Goal: Information Seeking & Learning: Learn about a topic

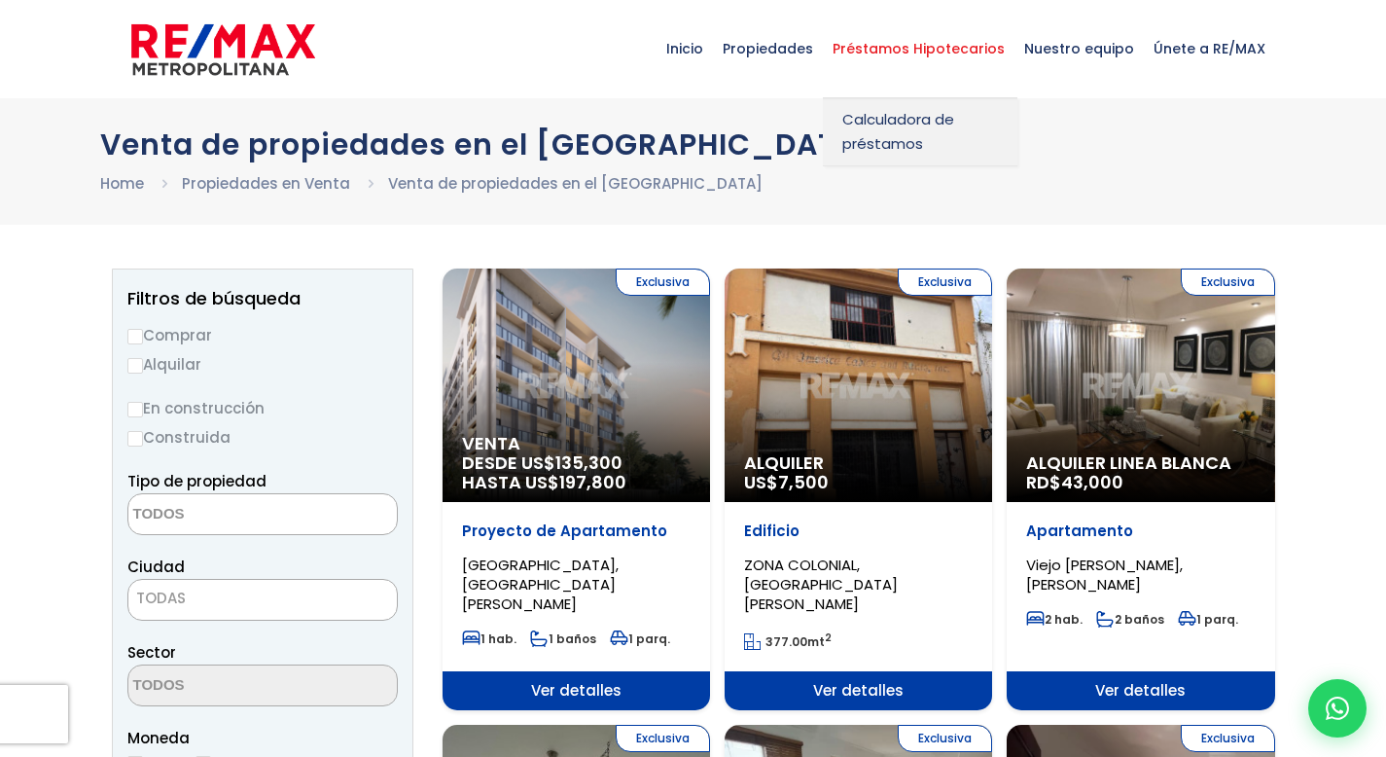
select select
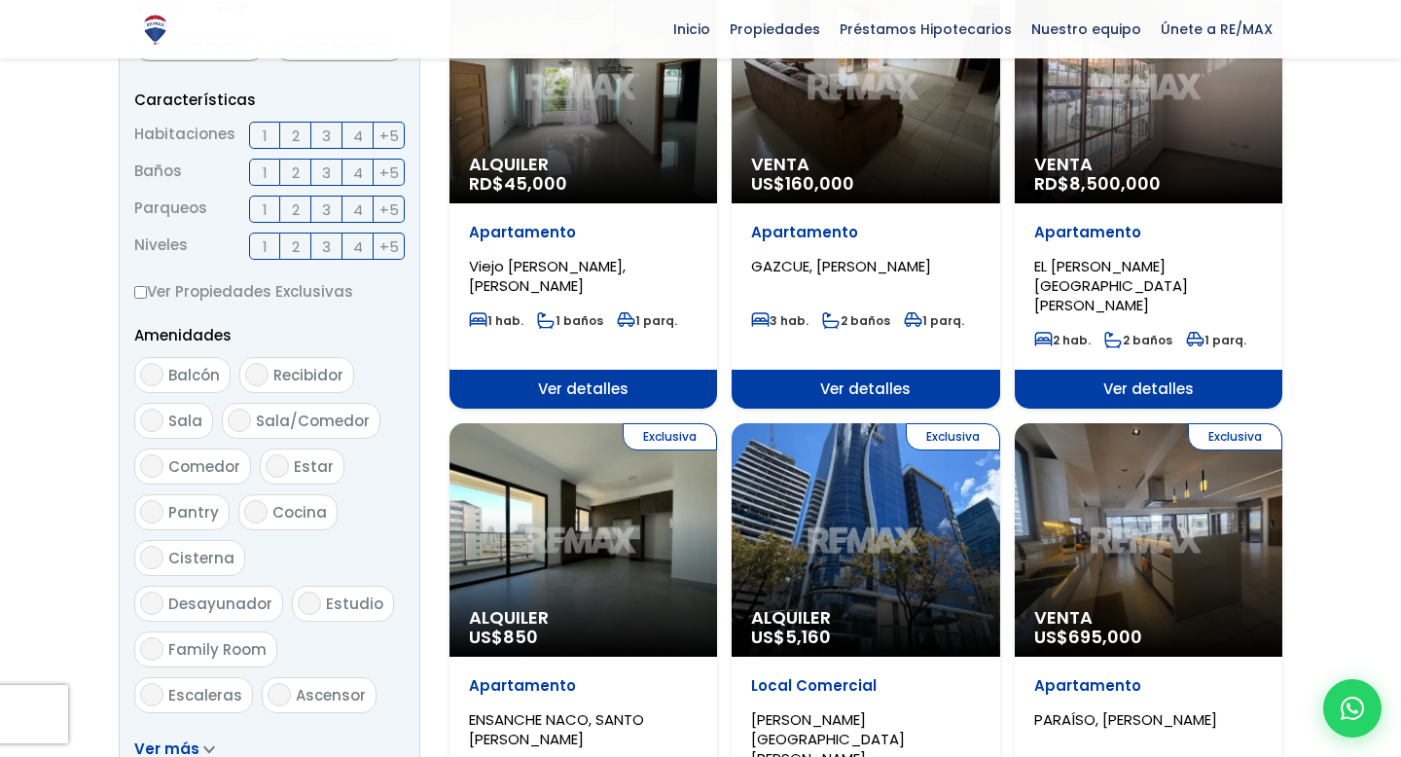
scroll to position [755, 0]
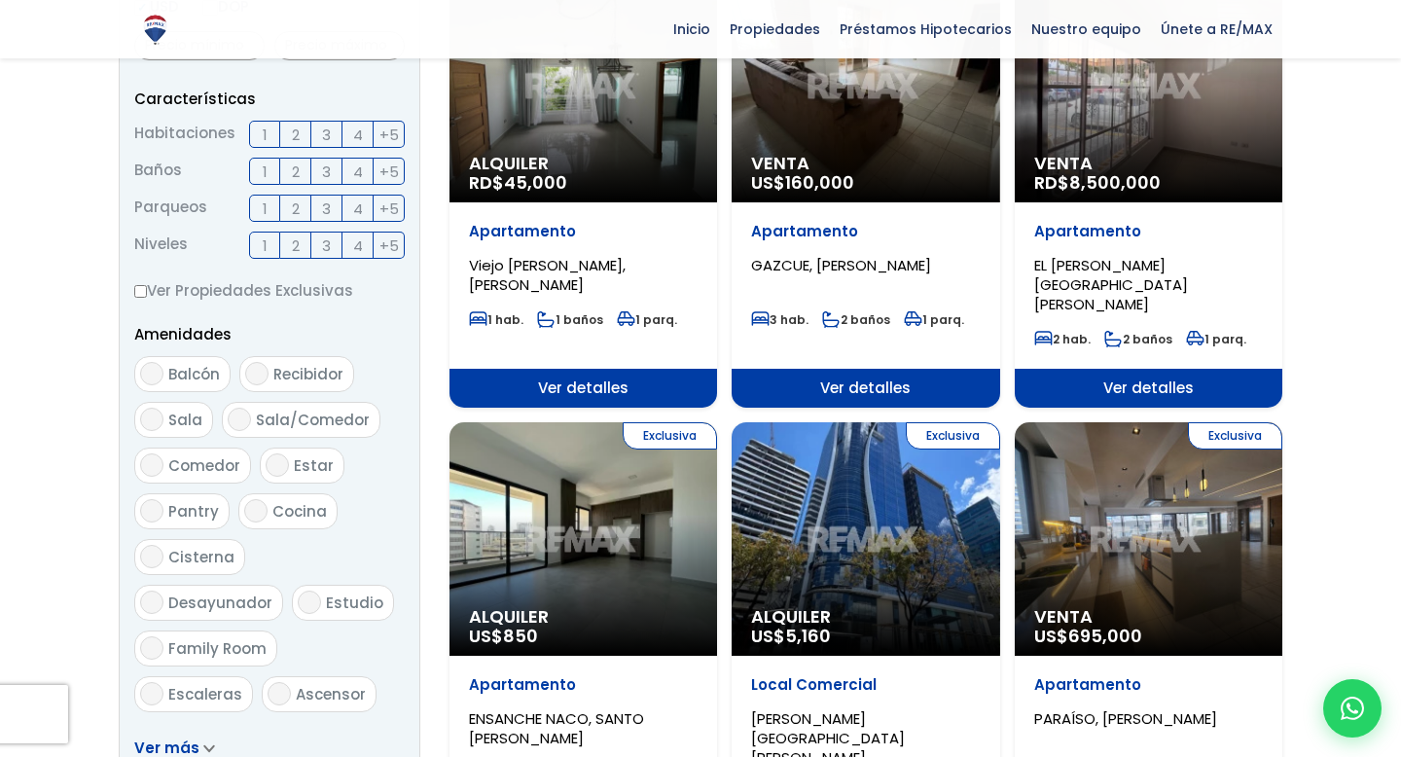
click at [322, 137] on span "3" at bounding box center [326, 135] width 9 height 24
click at [0, 0] on input "3" at bounding box center [0, 0] width 0 height 0
click at [355, 168] on span "4" at bounding box center [358, 172] width 10 height 24
click at [0, 0] on input "4" at bounding box center [0, 0] width 0 height 0
click at [296, 212] on span "2" at bounding box center [296, 208] width 8 height 24
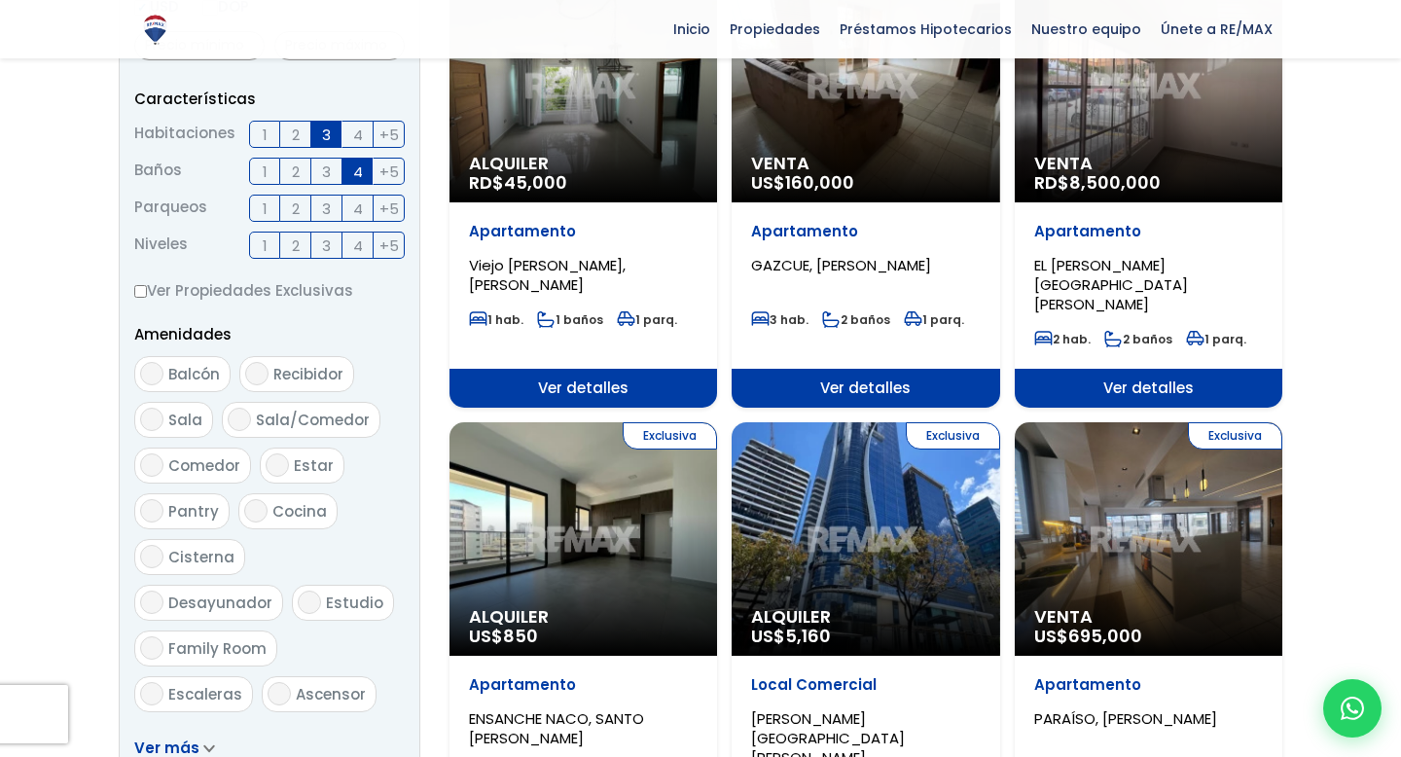
click at [0, 0] on input "2" at bounding box center [0, 0] width 0 height 0
click at [293, 245] on span "2" at bounding box center [296, 245] width 8 height 24
click at [0, 0] on input "2" at bounding box center [0, 0] width 0 height 0
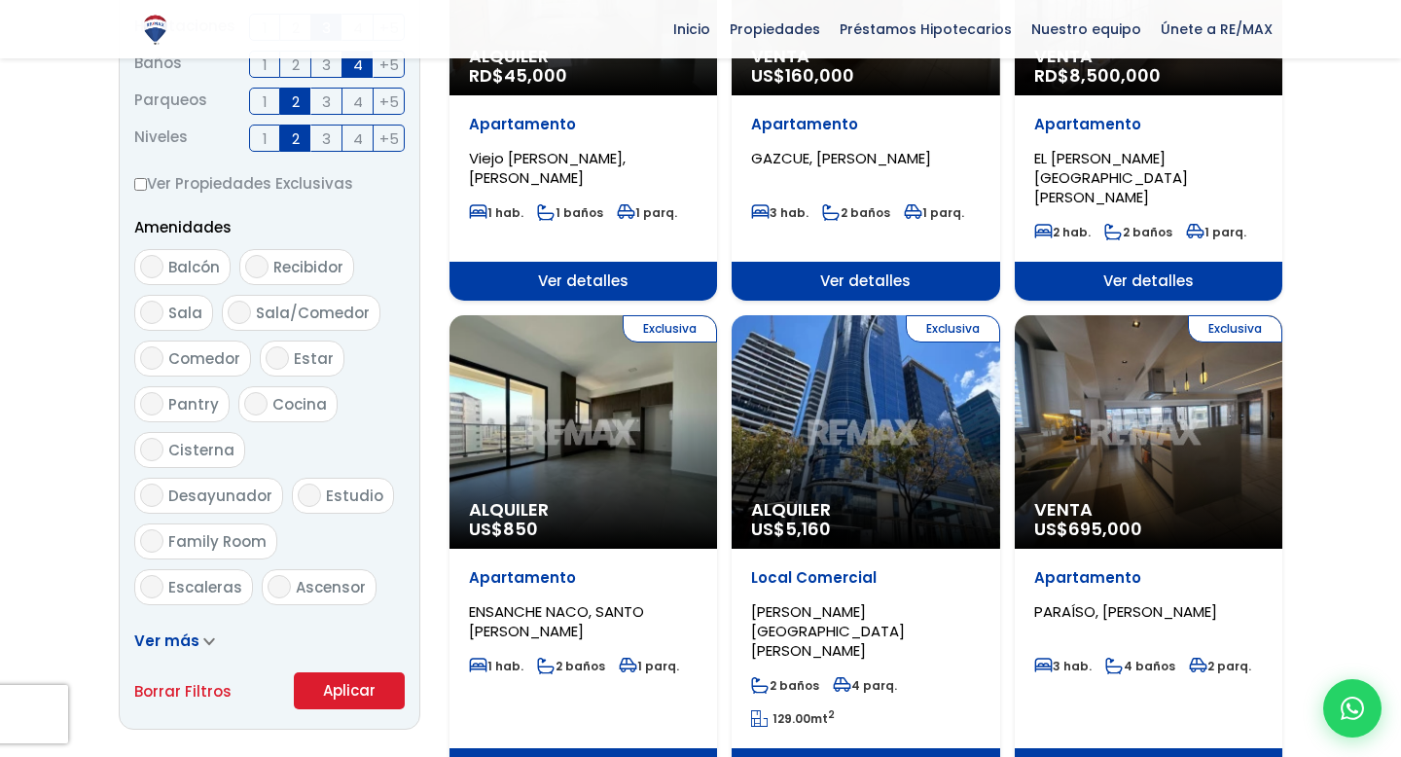
scroll to position [874, 0]
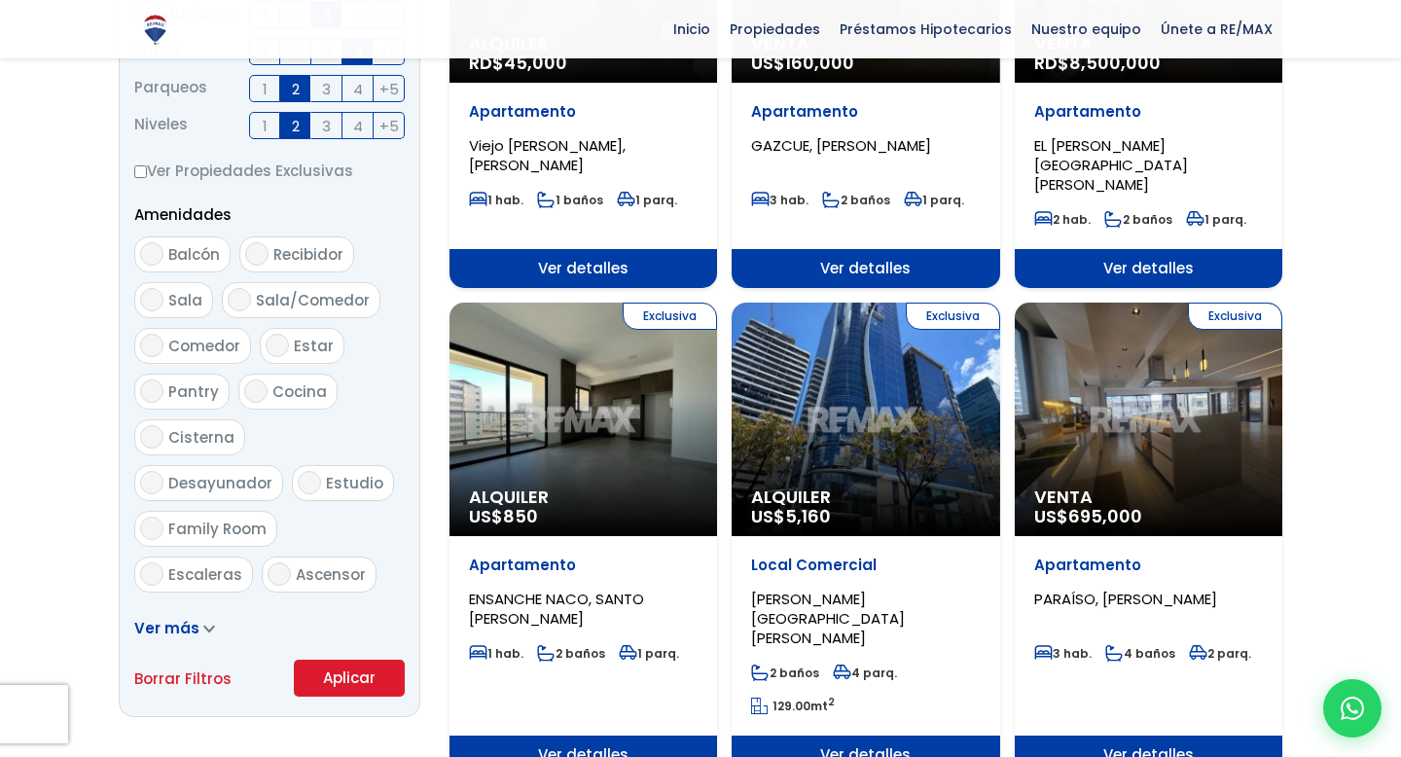
click at [259, 254] on input "Recibidor" at bounding box center [256, 253] width 23 height 23
checkbox input "true"
click at [234, 301] on input "Sala/Comedor" at bounding box center [239, 299] width 23 height 23
checkbox input "true"
click at [150, 251] on input "Balcón" at bounding box center [151, 253] width 23 height 23
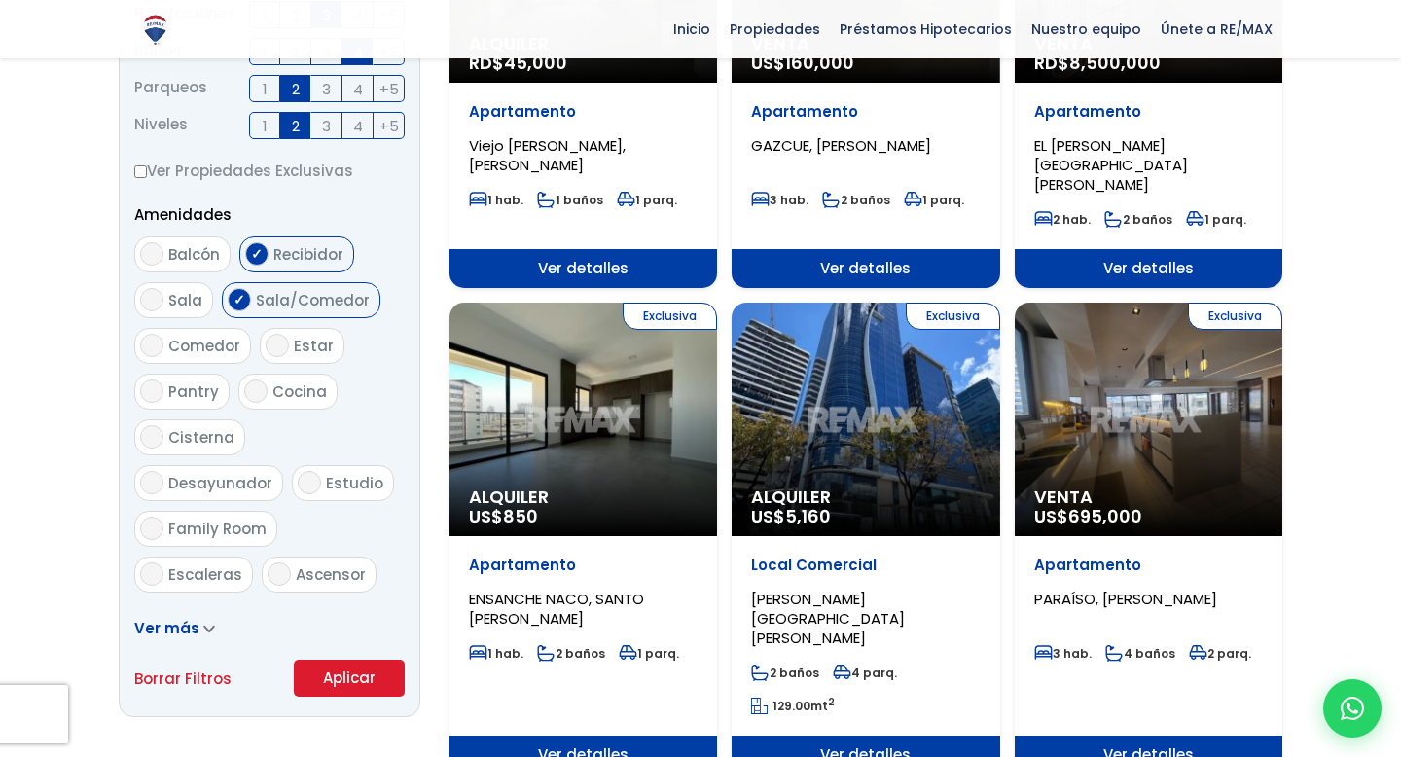
checkbox input "true"
click at [149, 303] on input "Sala" at bounding box center [151, 299] width 23 height 23
checkbox input "true"
click at [152, 353] on input "Comedor" at bounding box center [151, 345] width 23 height 23
checkbox input "true"
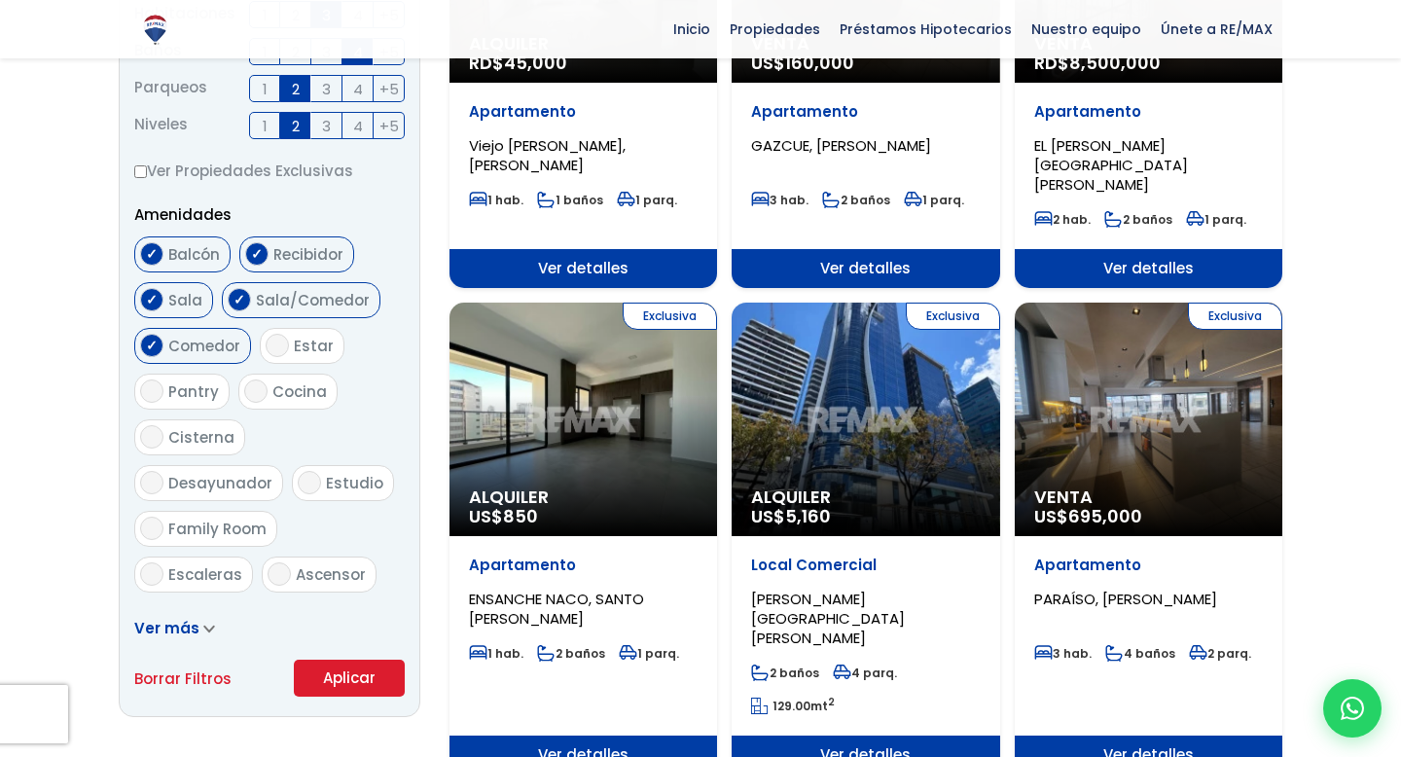
click at [276, 339] on input "Estar" at bounding box center [277, 345] width 23 height 23
checkbox input "true"
click at [266, 390] on label "Cocina" at bounding box center [287, 391] width 99 height 36
click at [266, 390] on input "Cocina" at bounding box center [255, 390] width 23 height 23
checkbox input "true"
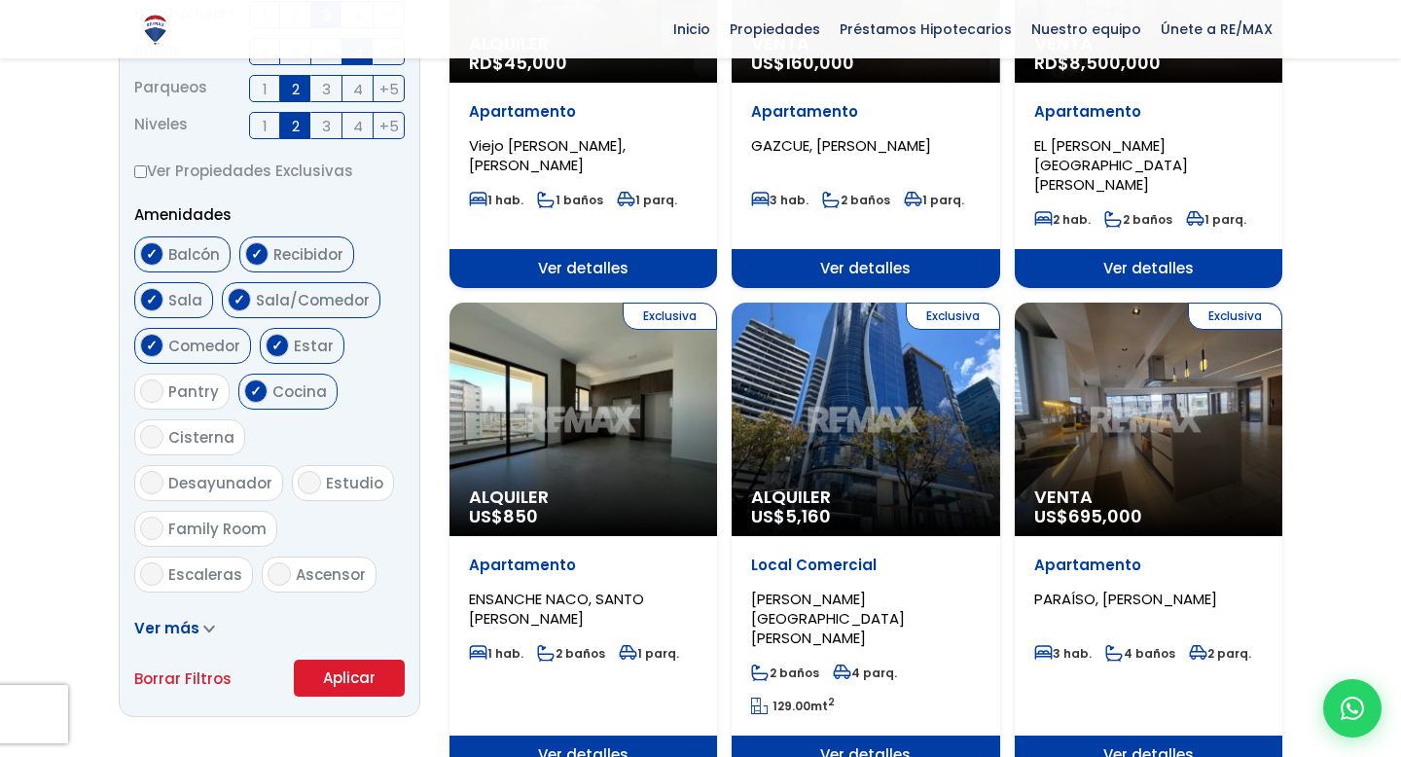
click at [163, 471] on input "Desayunador" at bounding box center [151, 482] width 23 height 23
checkbox input "true"
click at [163, 516] on input "Family Room" at bounding box center [151, 527] width 23 height 23
checkbox input "true"
click at [276, 562] on input "Ascensor" at bounding box center [278, 573] width 23 height 23
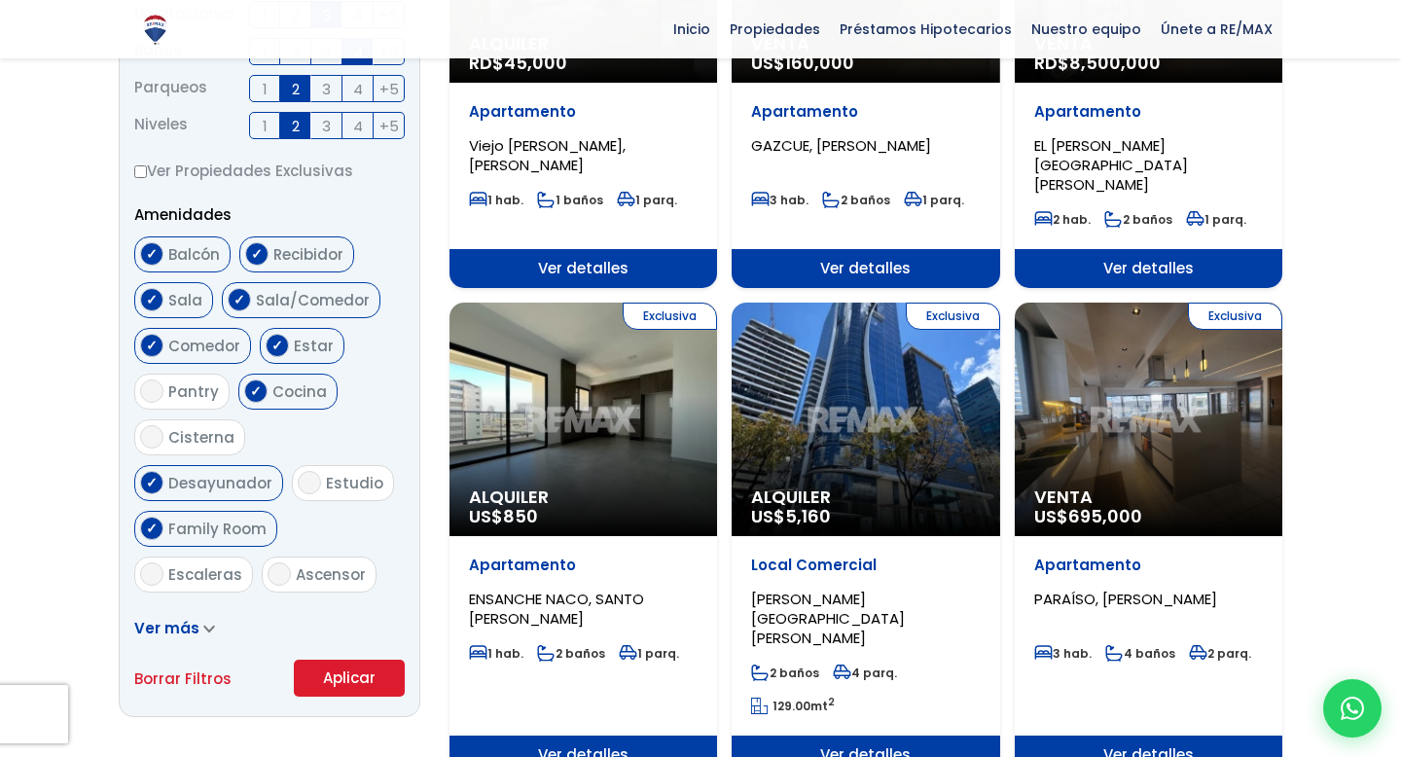
checkbox input "true"
click at [154, 562] on input "Escaleras" at bounding box center [151, 573] width 23 height 23
checkbox input "true"
click at [298, 479] on input "Estudio" at bounding box center [309, 482] width 23 height 23
checkbox input "true"
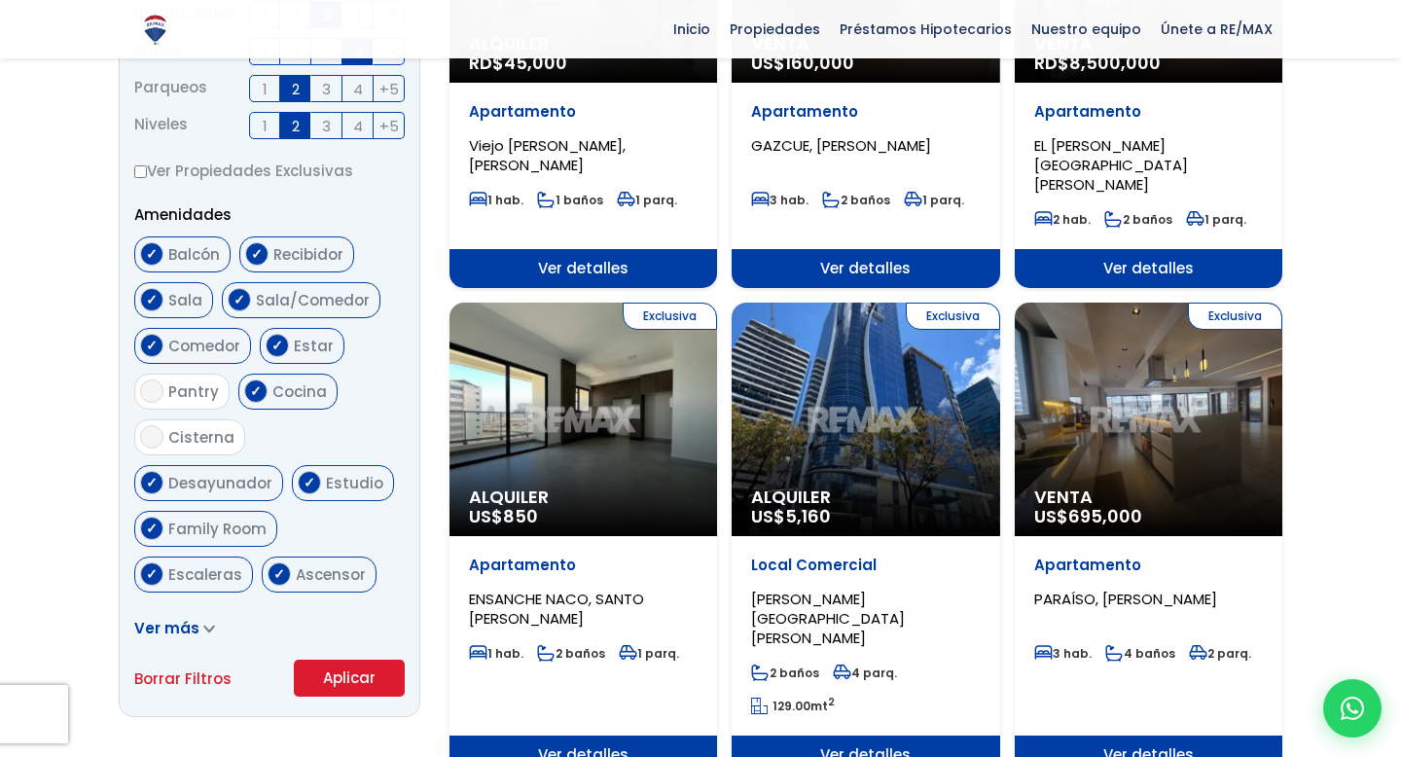
click at [154, 425] on input "Cisterna" at bounding box center [151, 436] width 23 height 23
checkbox input "true"
click at [155, 379] on input "Pantry" at bounding box center [151, 390] width 23 height 23
checkbox input "true"
click at [164, 602] on label "Terraza techada" at bounding box center [220, 620] width 173 height 36
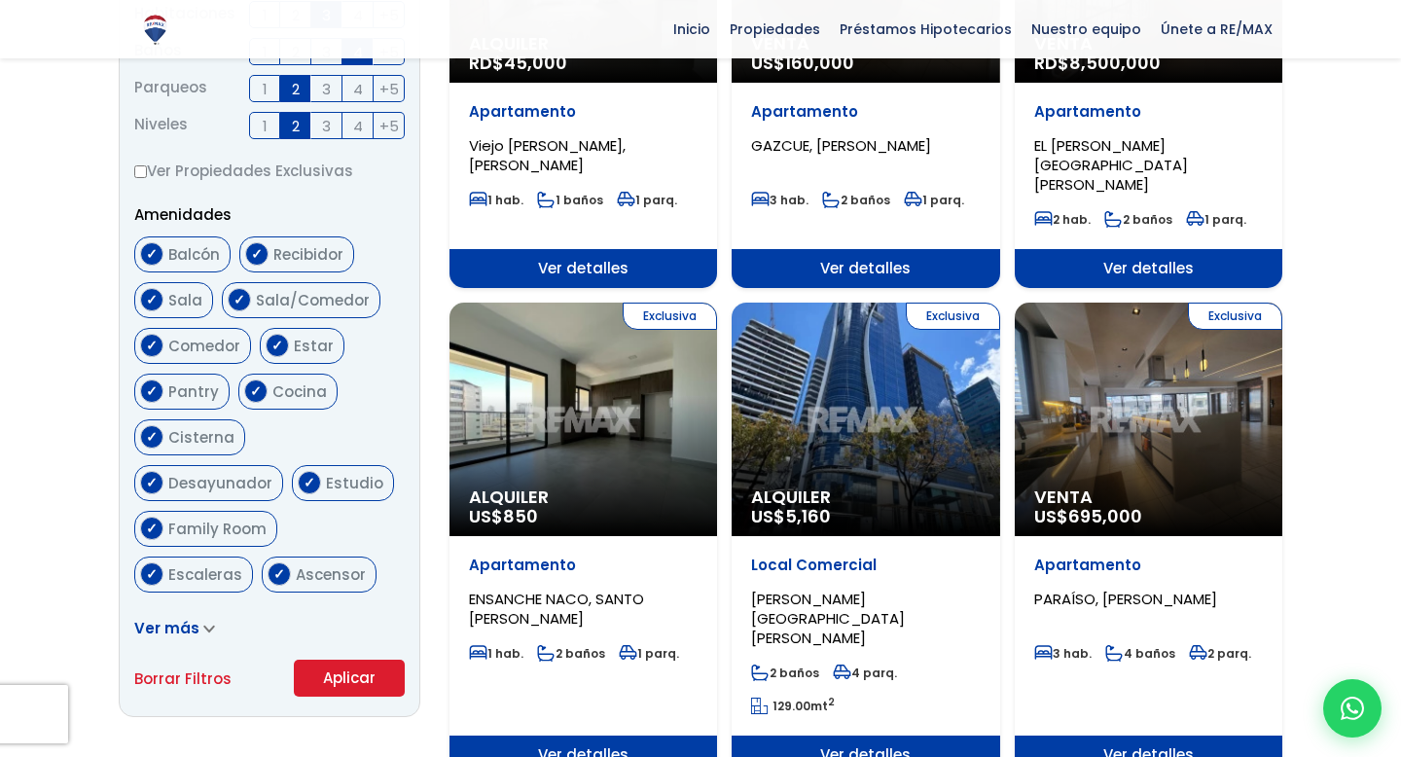
click at [163, 608] on input "Terraza techada" at bounding box center [151, 619] width 23 height 23
click at [194, 627] on span "Ver más" at bounding box center [166, 628] width 65 height 20
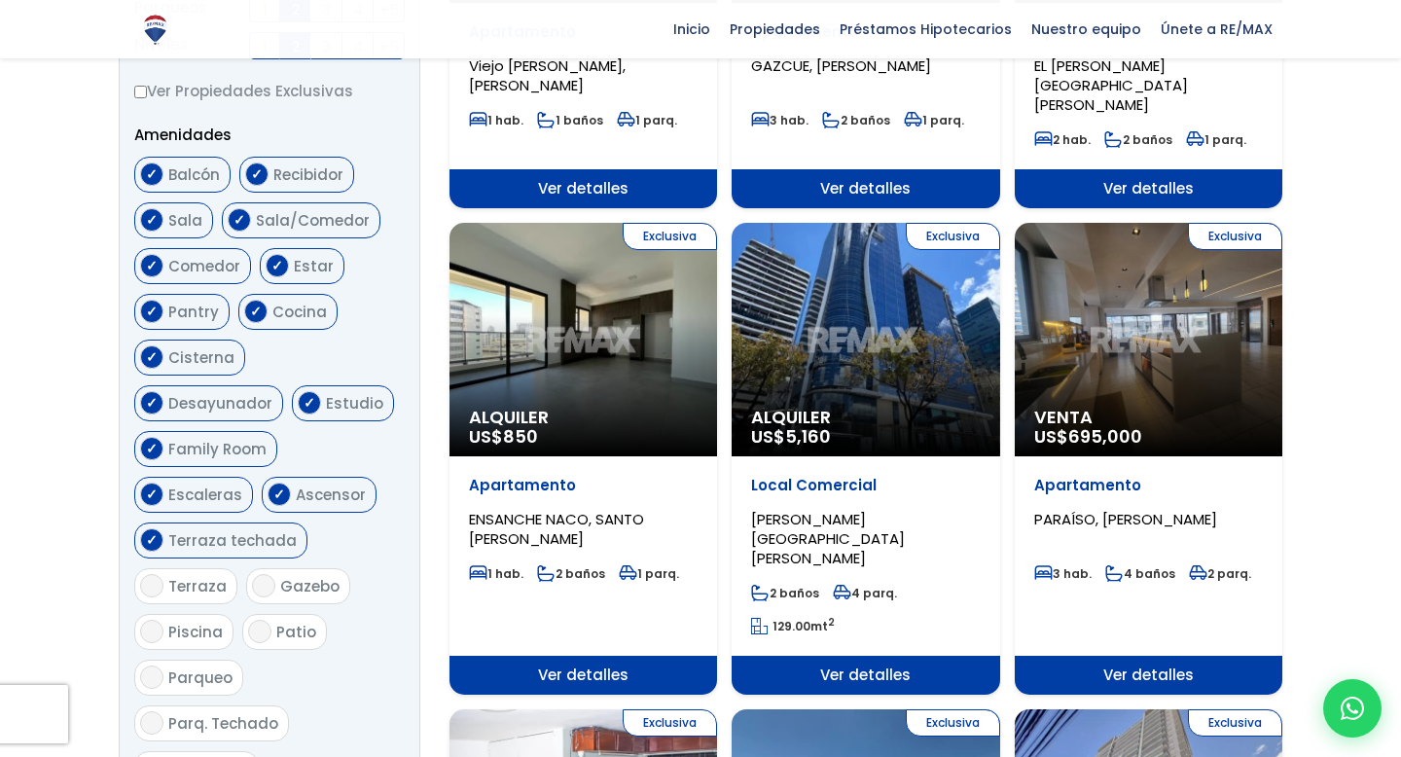
scroll to position [994, 0]
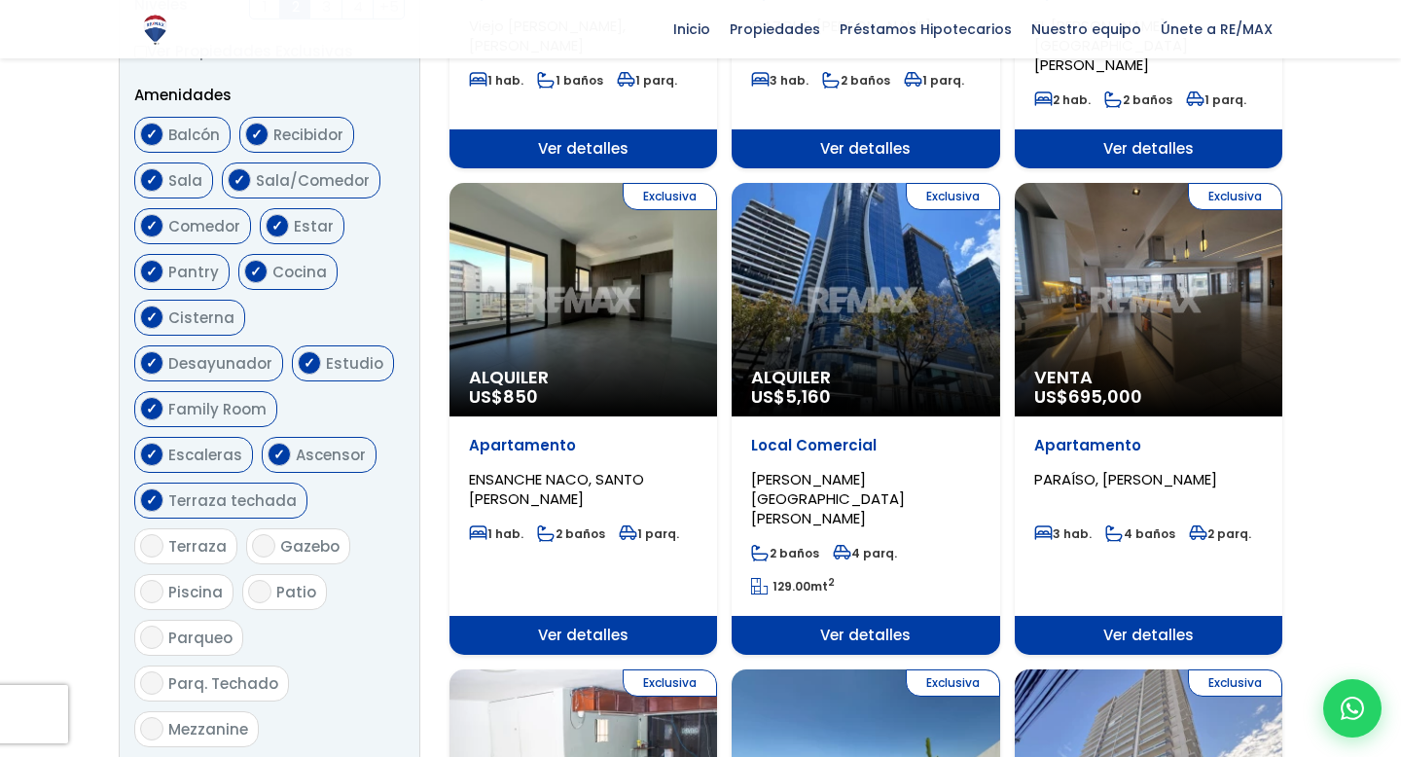
click at [150, 488] on input "Terraza techada" at bounding box center [151, 499] width 23 height 23
checkbox input "false"
click at [157, 534] on input "Terraza" at bounding box center [151, 545] width 23 height 23
checkbox input "true"
click at [257, 534] on input "Gazebo" at bounding box center [263, 545] width 23 height 23
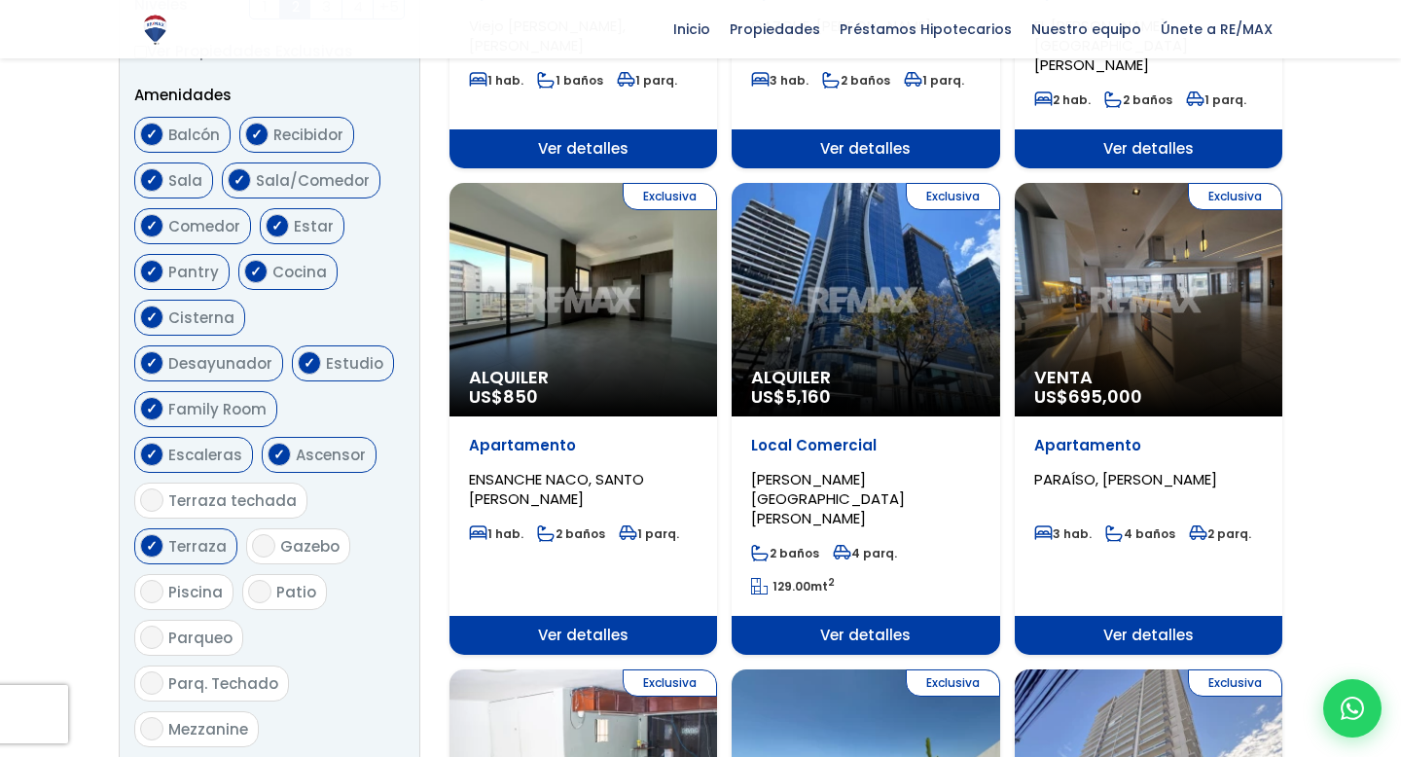
checkbox input "true"
click at [158, 580] on input "Piscina" at bounding box center [151, 591] width 23 height 23
checkbox input "true"
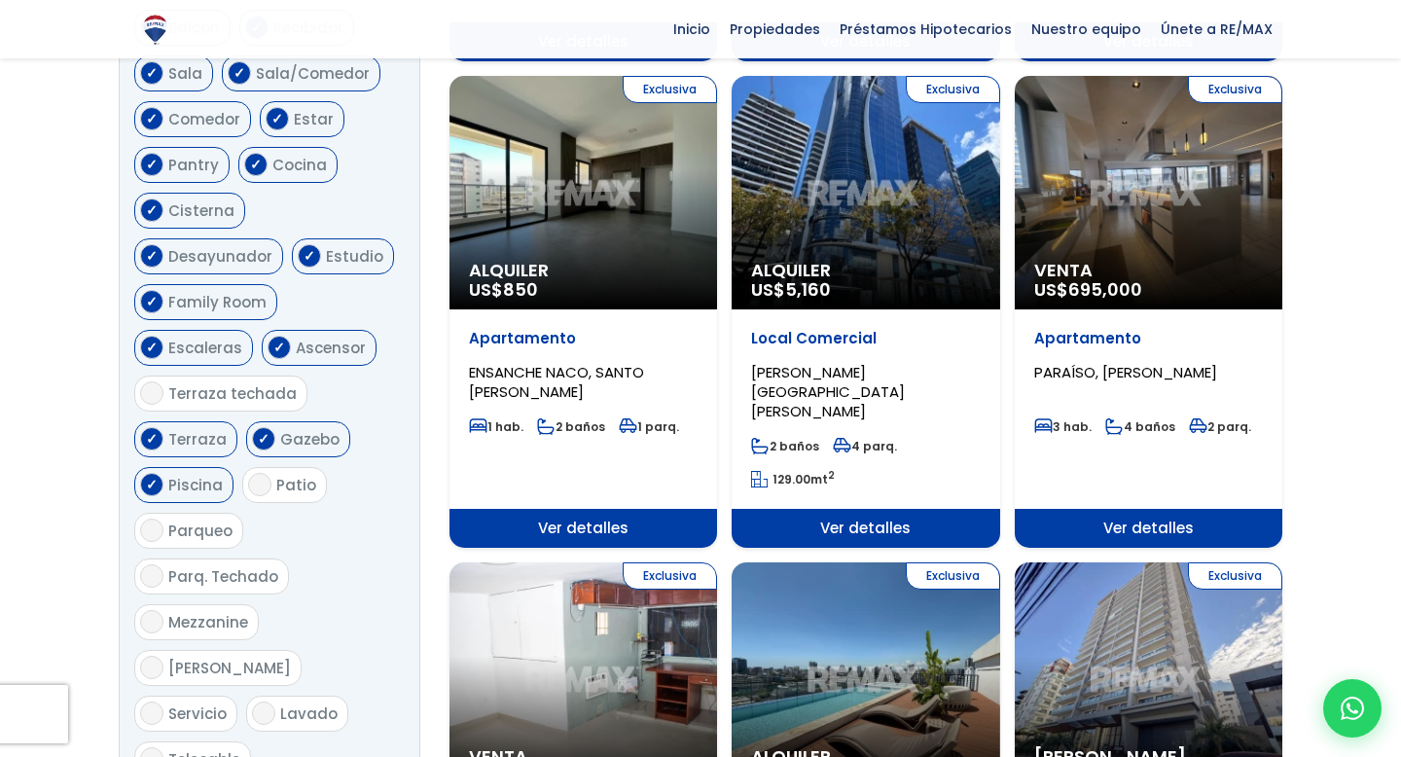
scroll to position [1107, 0]
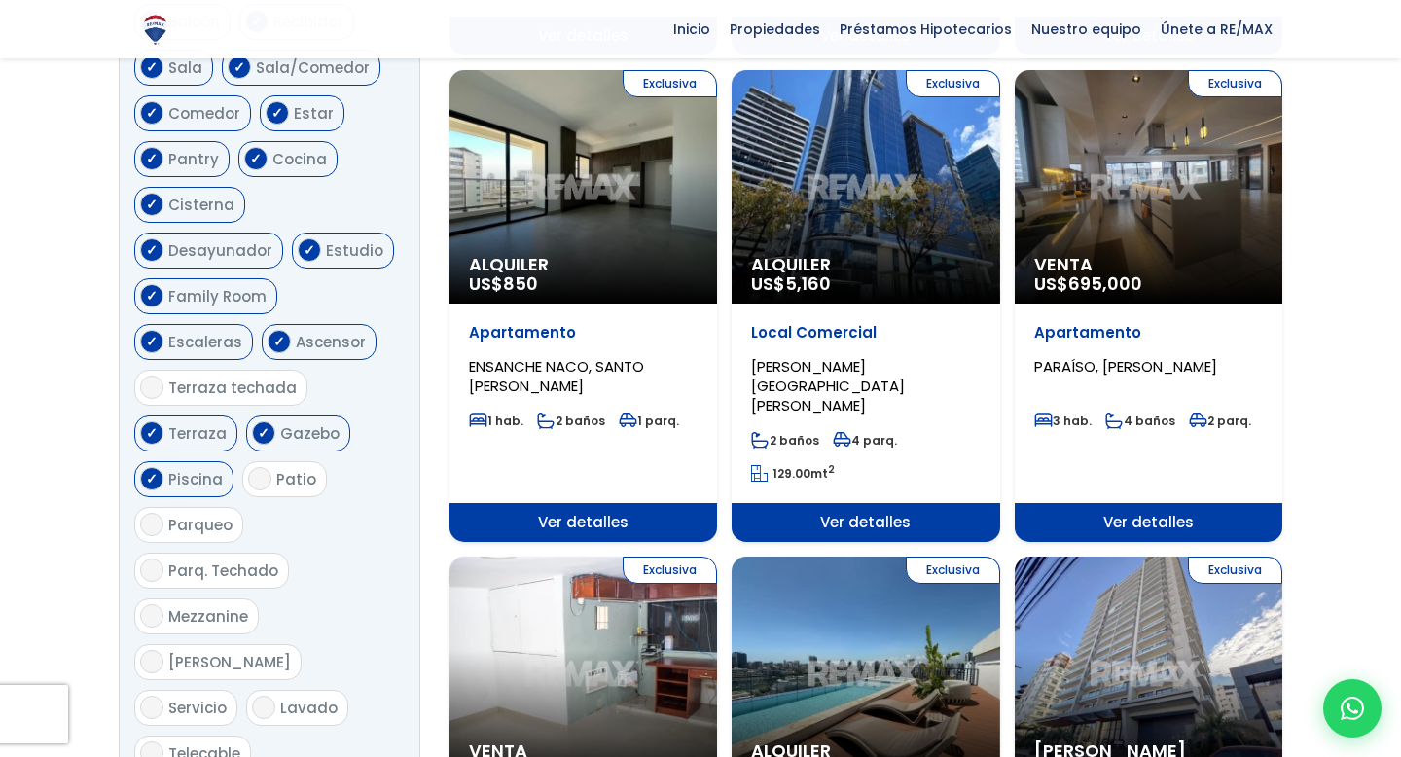
click at [161, 558] on input "Parq. Techado" at bounding box center [151, 569] width 23 height 23
checkbox input "true"
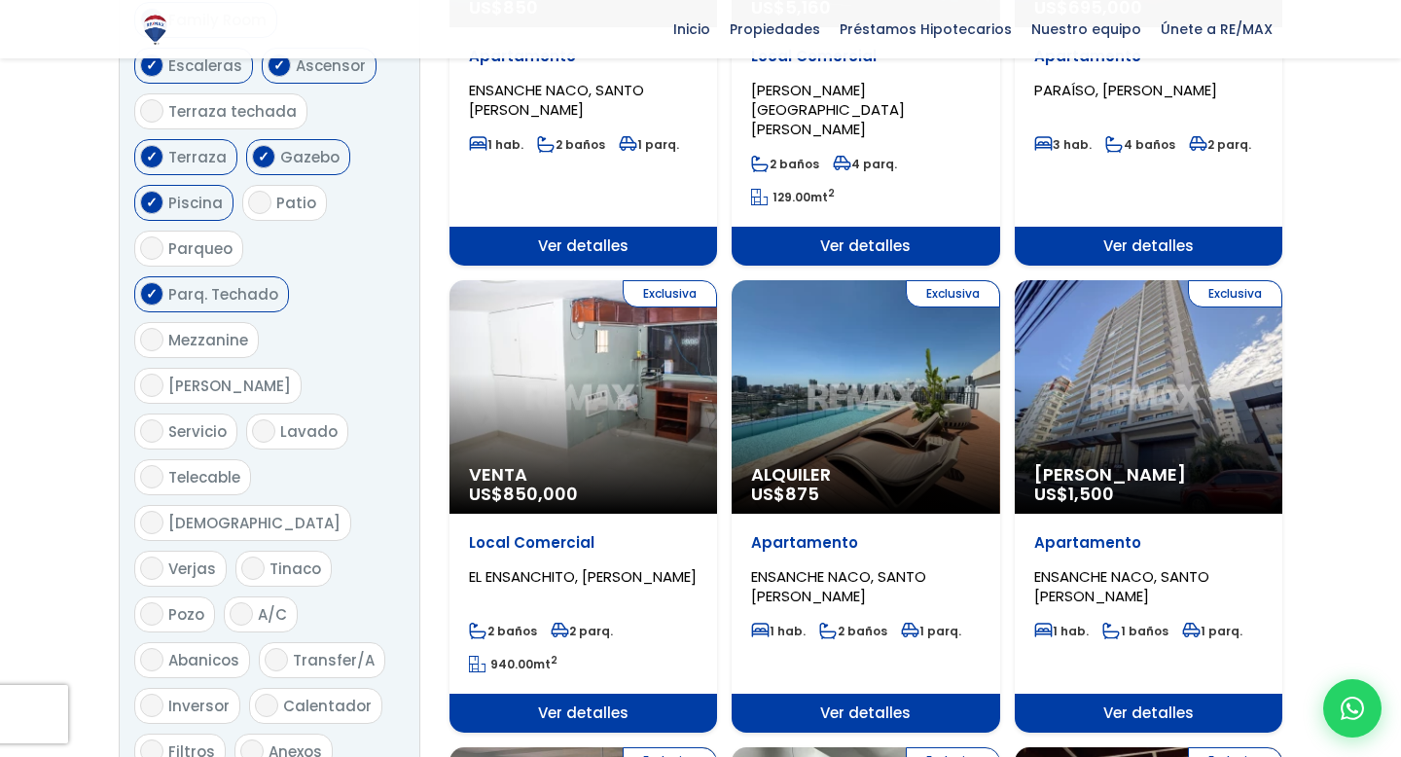
scroll to position [1429, 0]
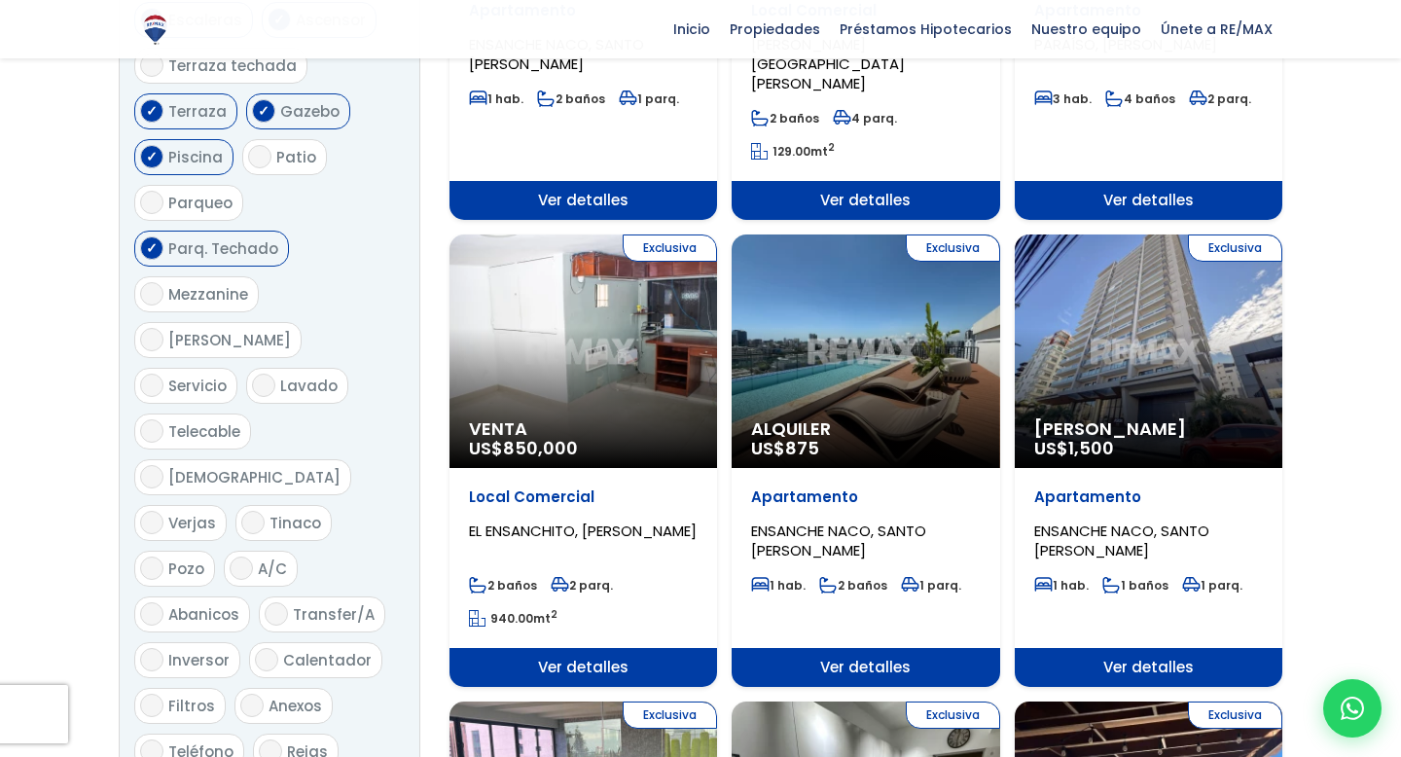
click at [251, 511] on input "Tinaco" at bounding box center [252, 522] width 23 height 23
checkbox input "true"
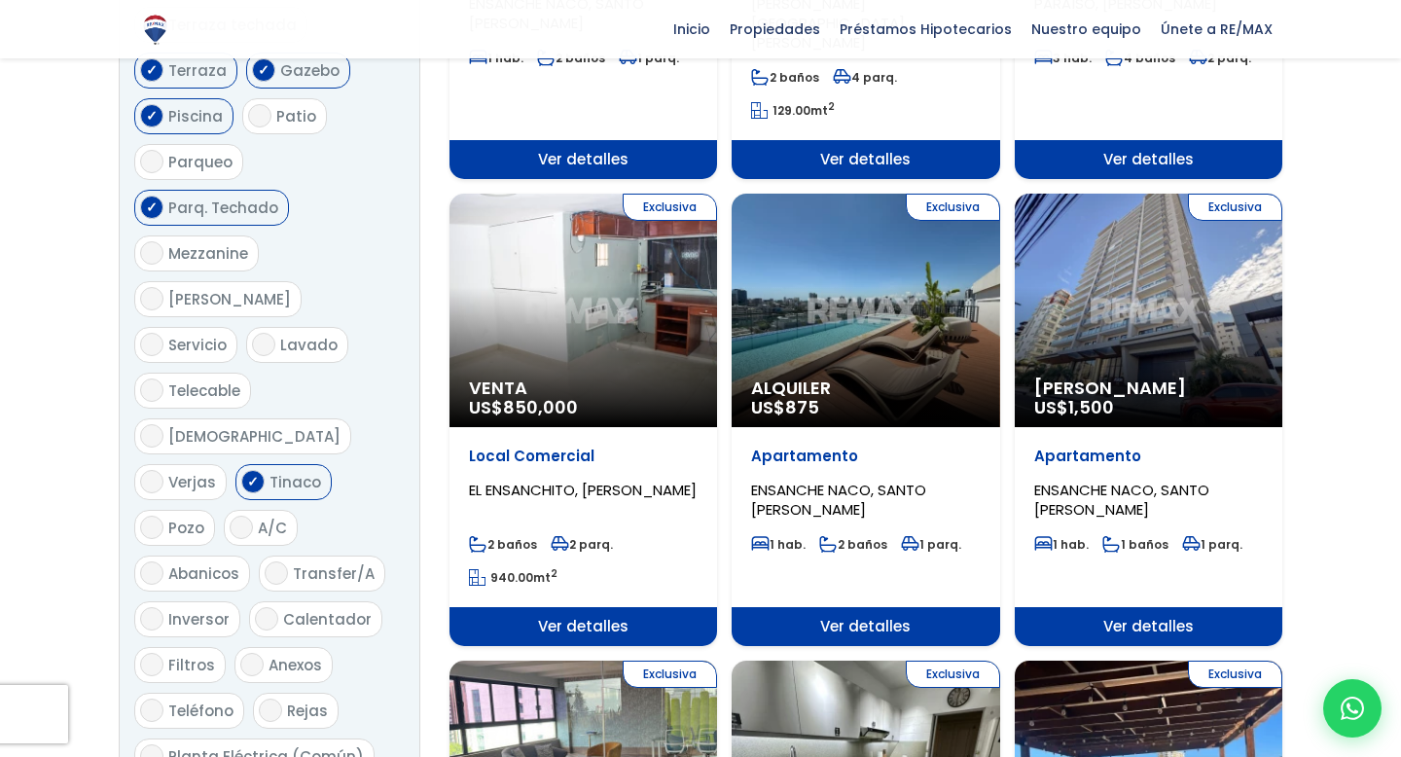
scroll to position [1480, 0]
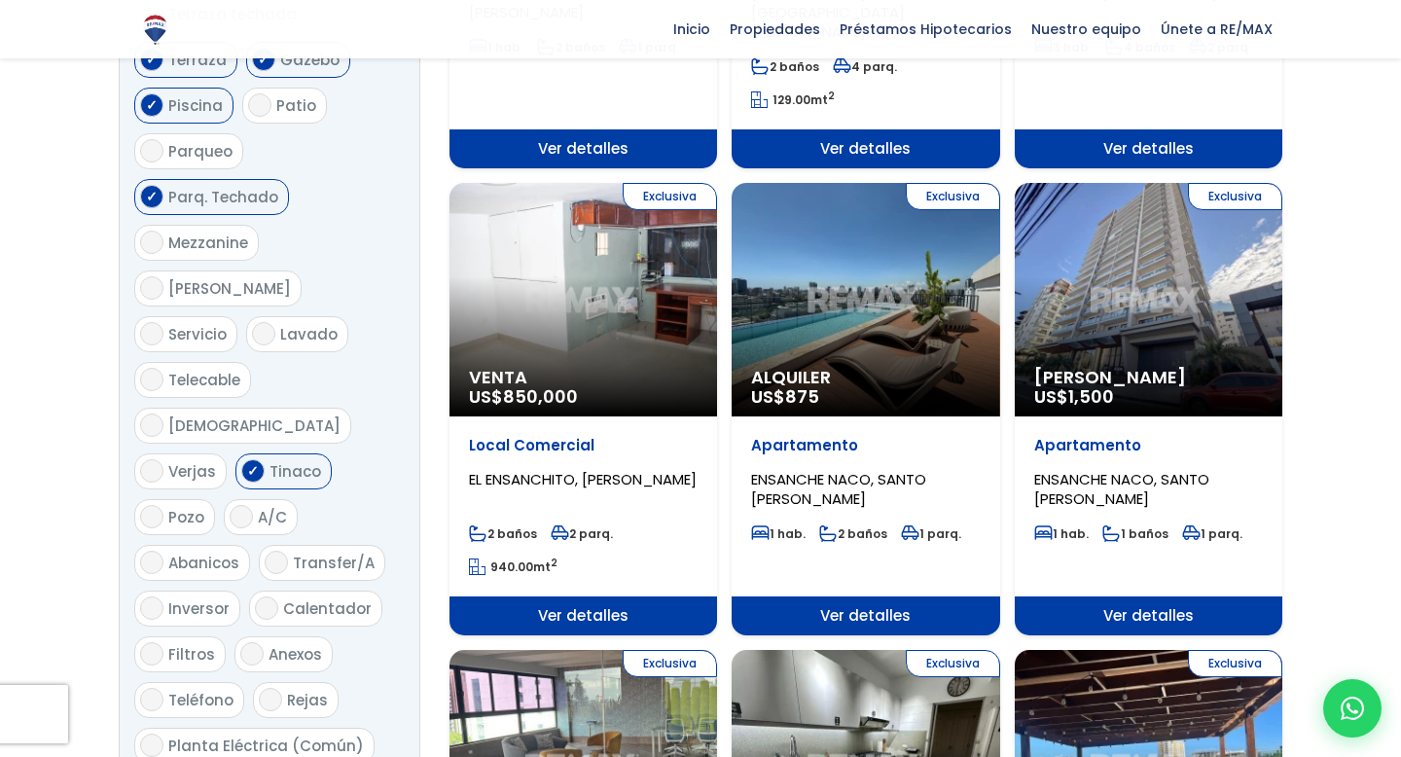
click at [266, 596] on input "Calentador" at bounding box center [266, 607] width 23 height 23
checkbox input "true"
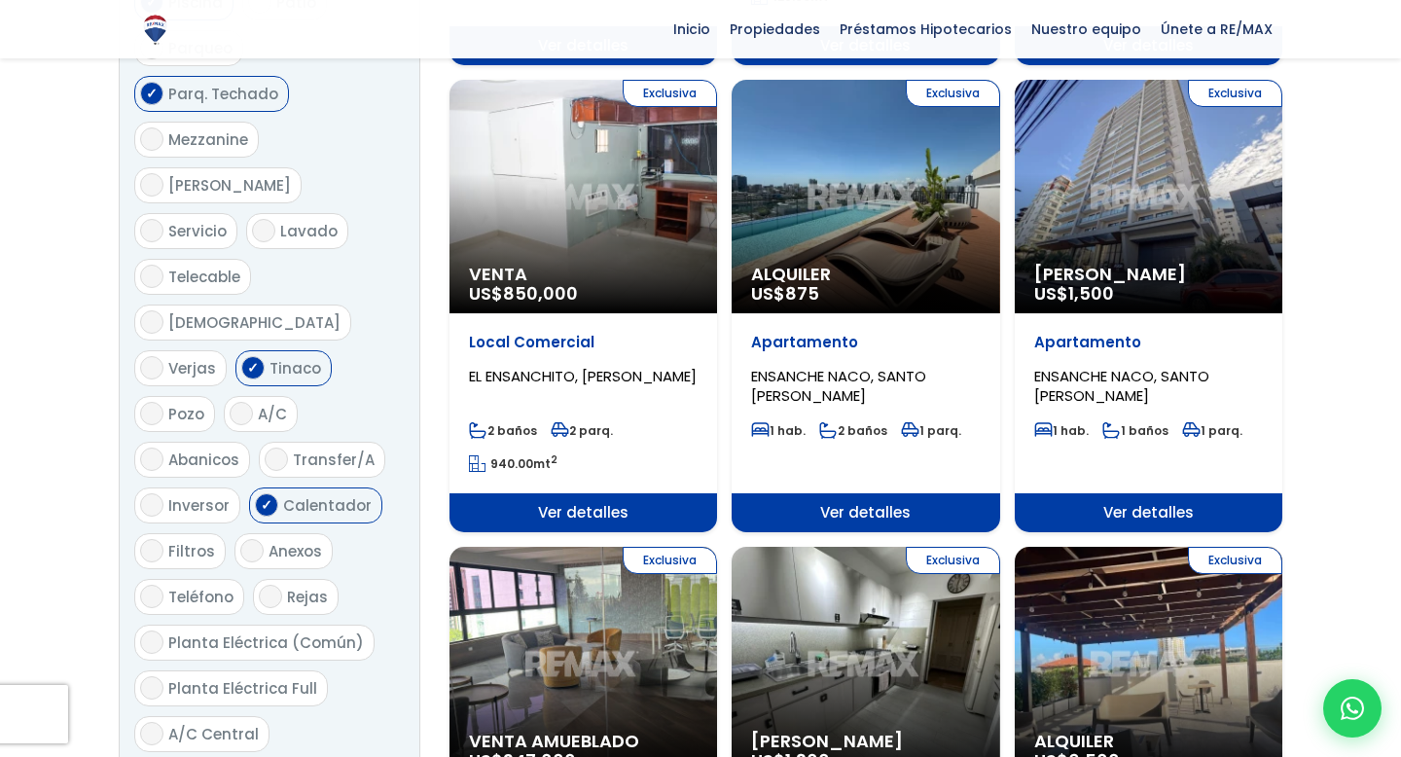
scroll to position [1586, 0]
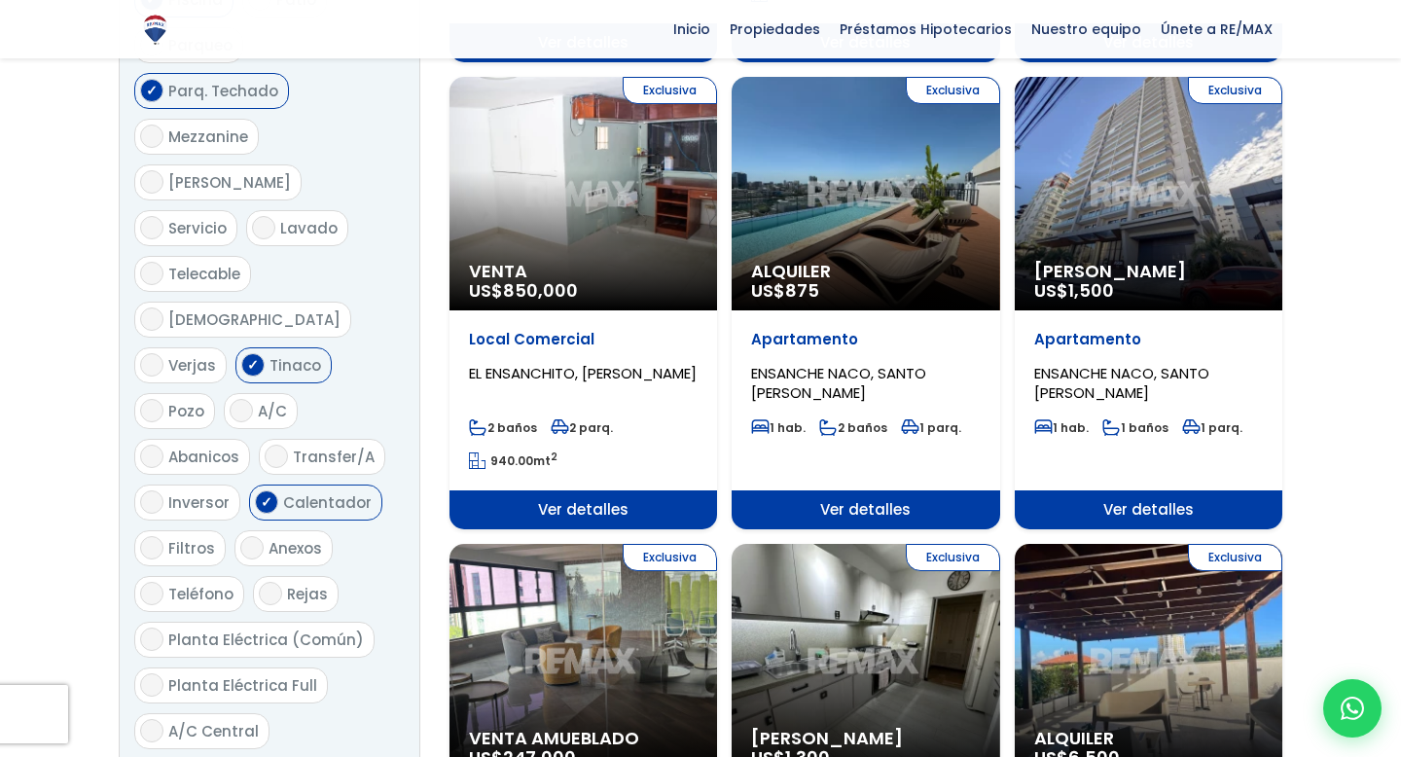
click at [151, 673] on input "Planta Eléctrica Full" at bounding box center [151, 684] width 23 height 23
checkbox input "true"
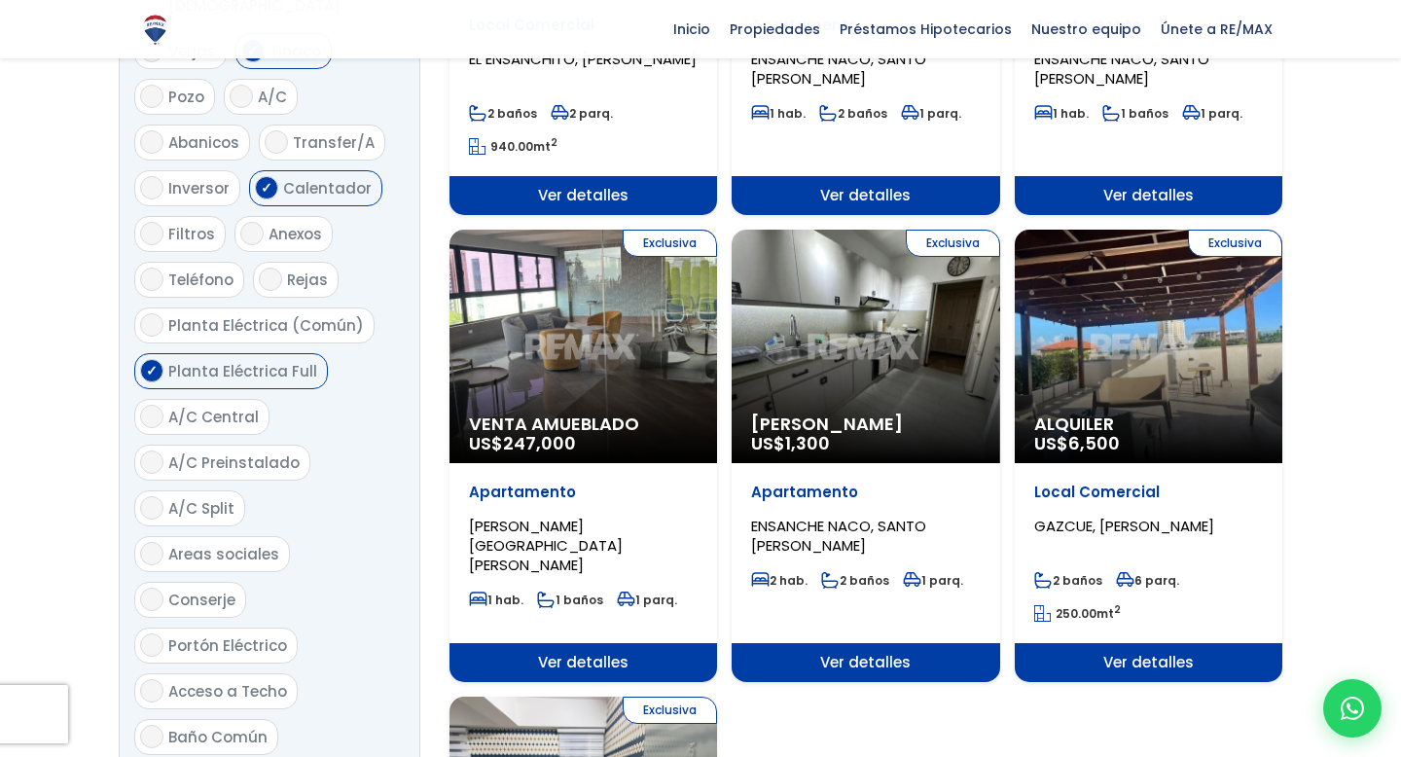
scroll to position [1904, 0]
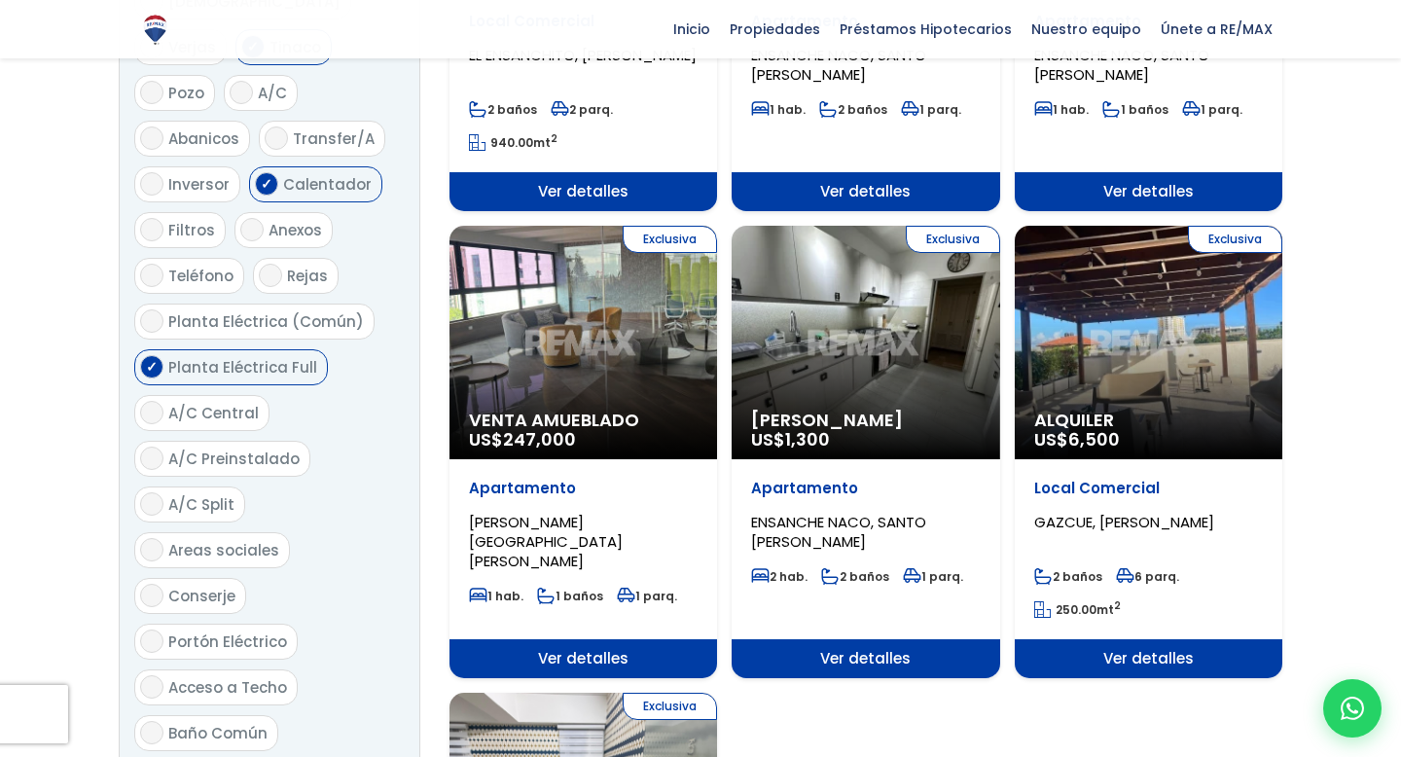
click at [165, 623] on label "Portón Eléctrico" at bounding box center [215, 641] width 163 height 36
click at [163, 629] on input "Portón Eléctrico" at bounding box center [151, 640] width 23 height 23
checkbox input "true"
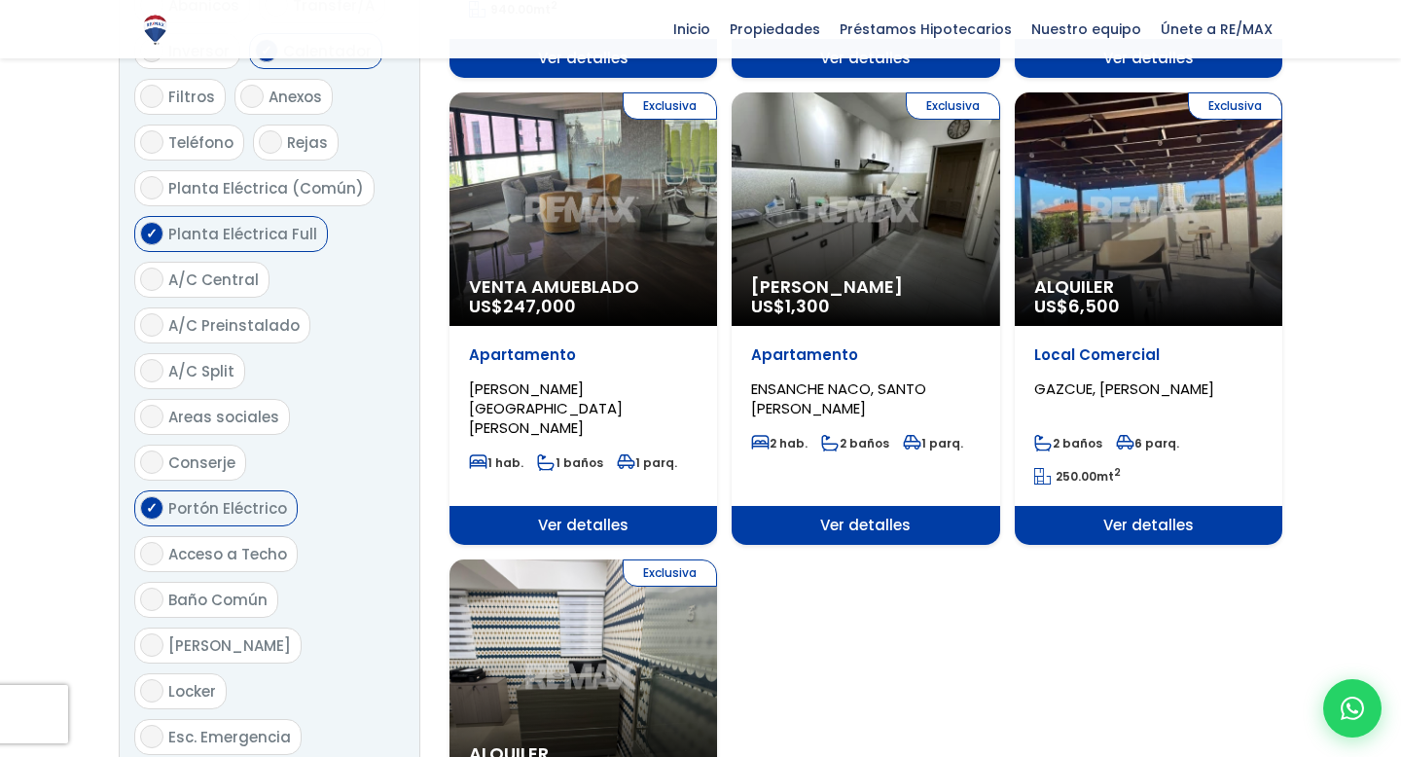
scroll to position [2047, 0]
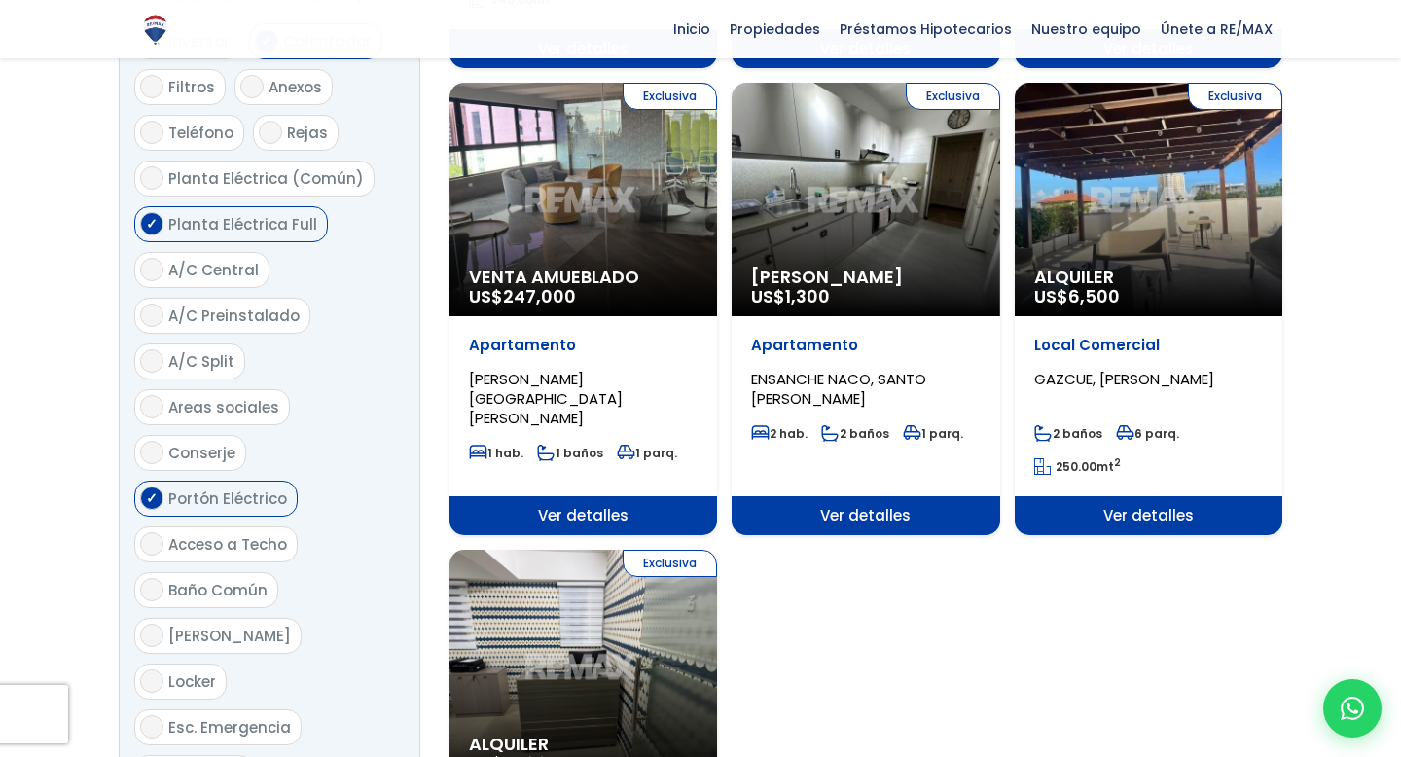
click at [154, 756] on input "Gimnasio" at bounding box center [151, 772] width 23 height 23
checkbox input "true"
click at [158, 715] on input "Esc. Emergencia" at bounding box center [151, 726] width 23 height 23
checkbox input "true"
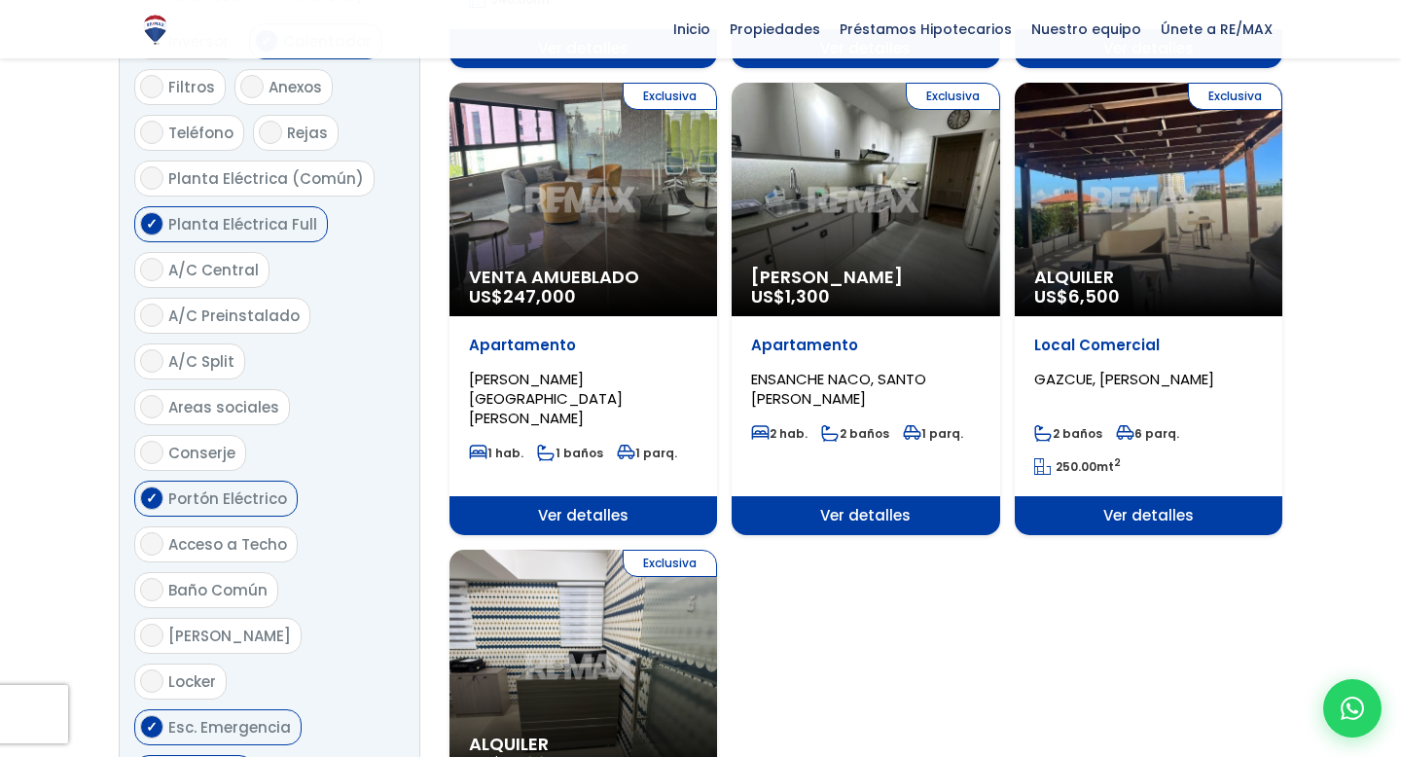
checkbox input "true"
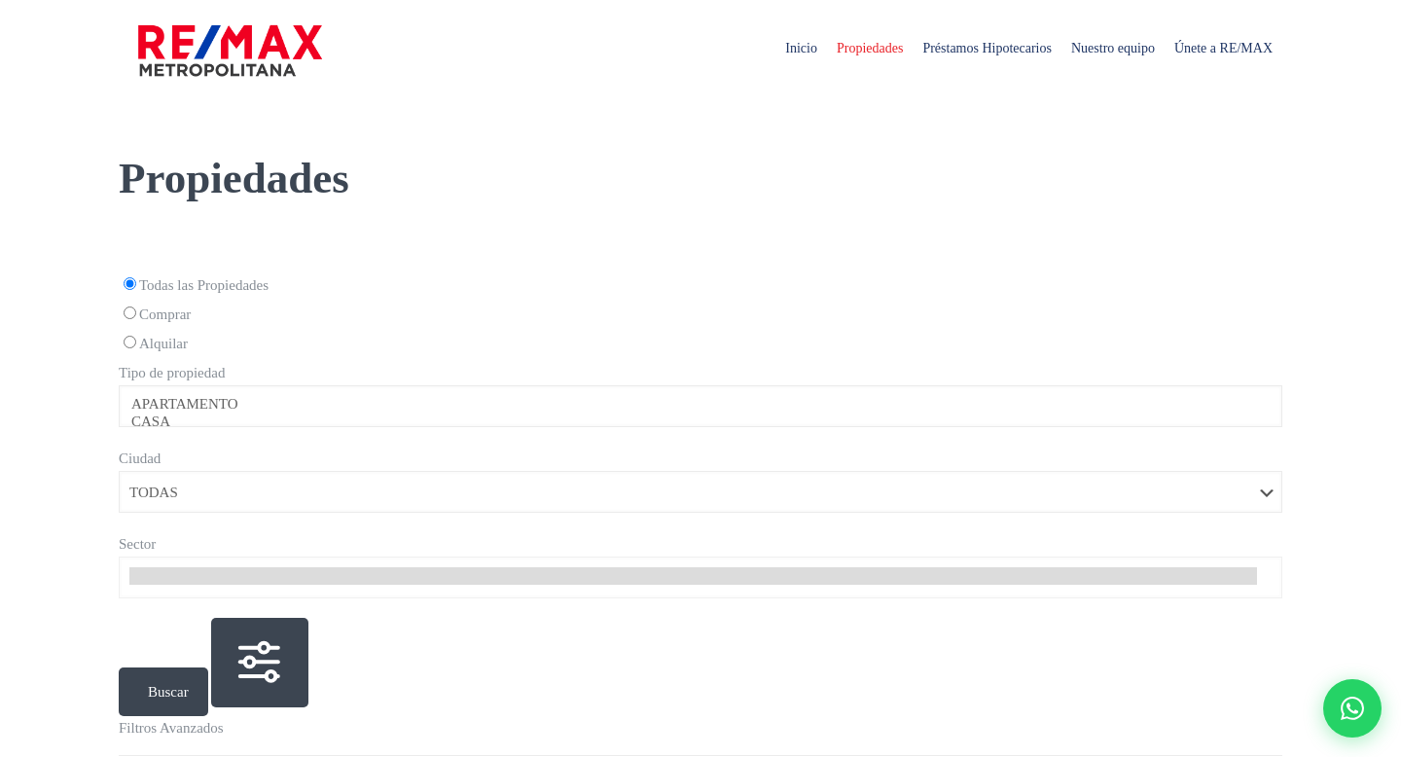
select select
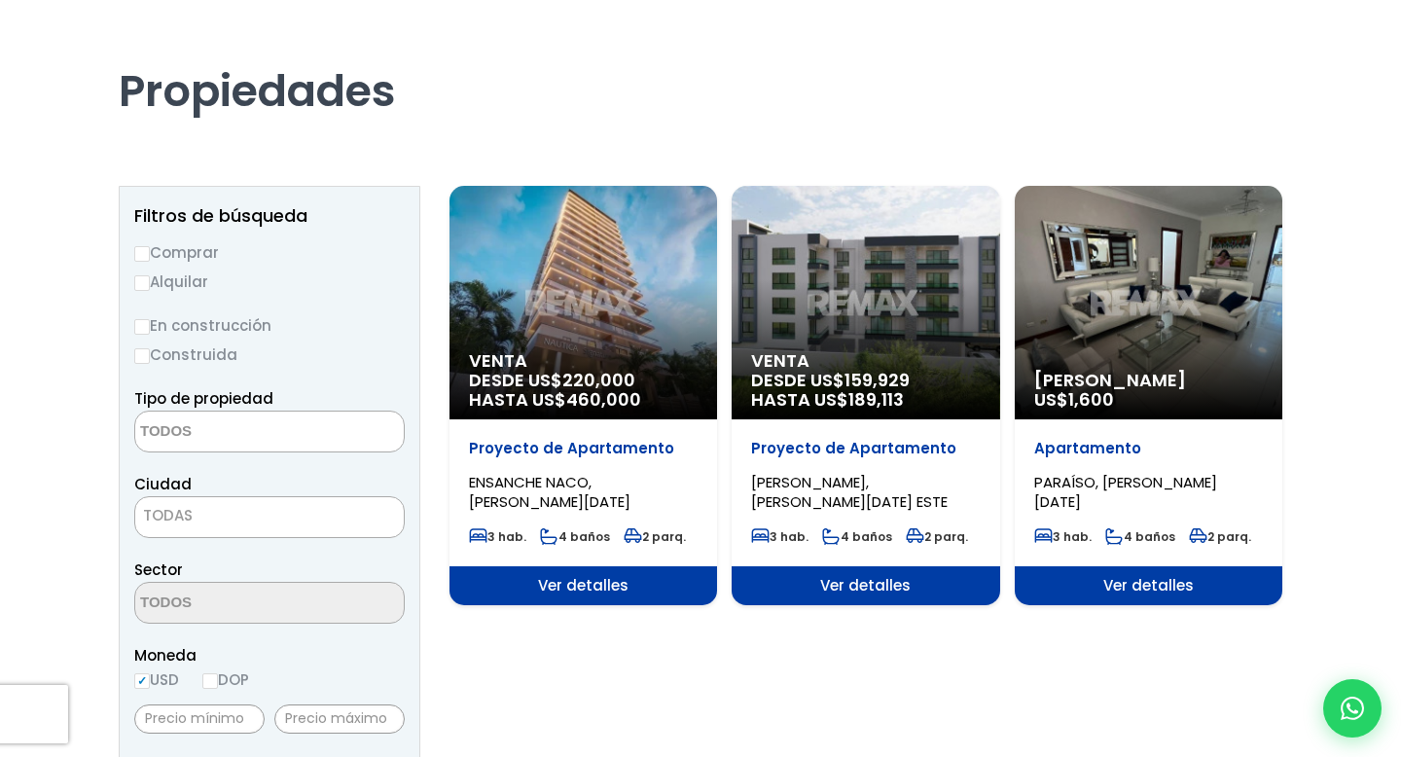
scroll to position [86, 0]
